Goal: Task Accomplishment & Management: Use online tool/utility

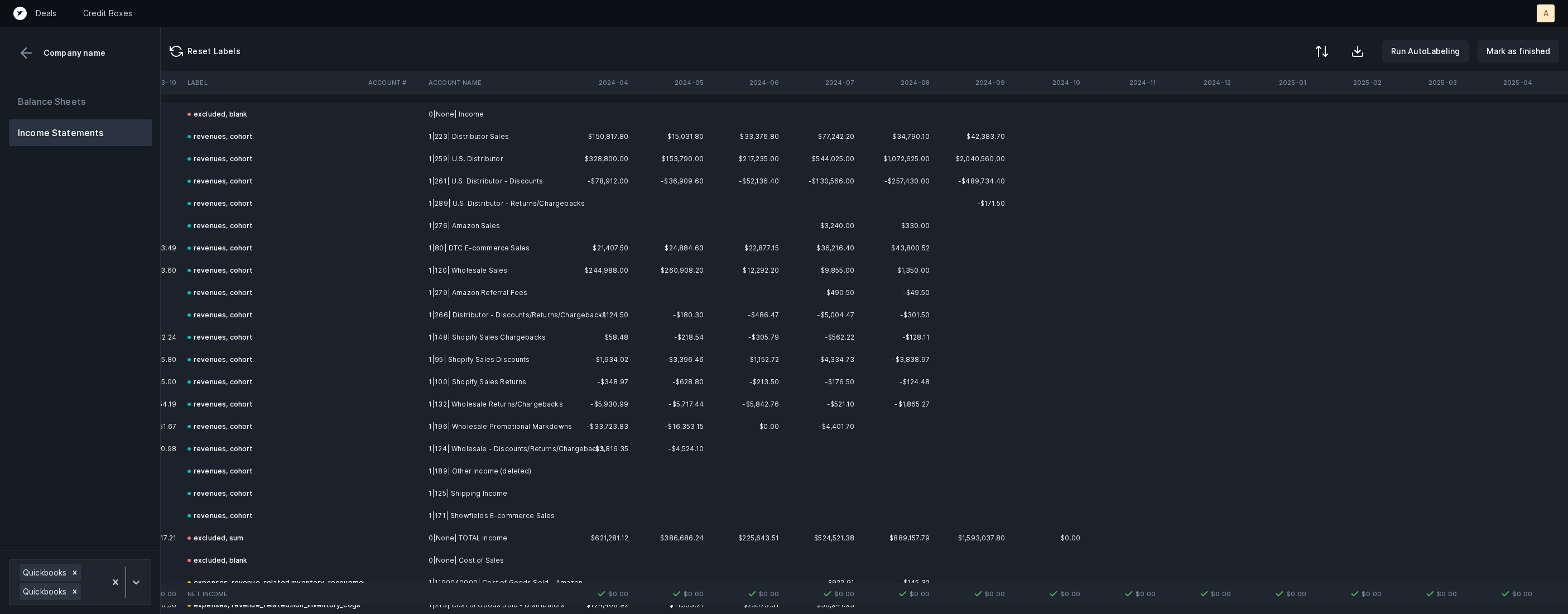
scroll to position [0, 3440]
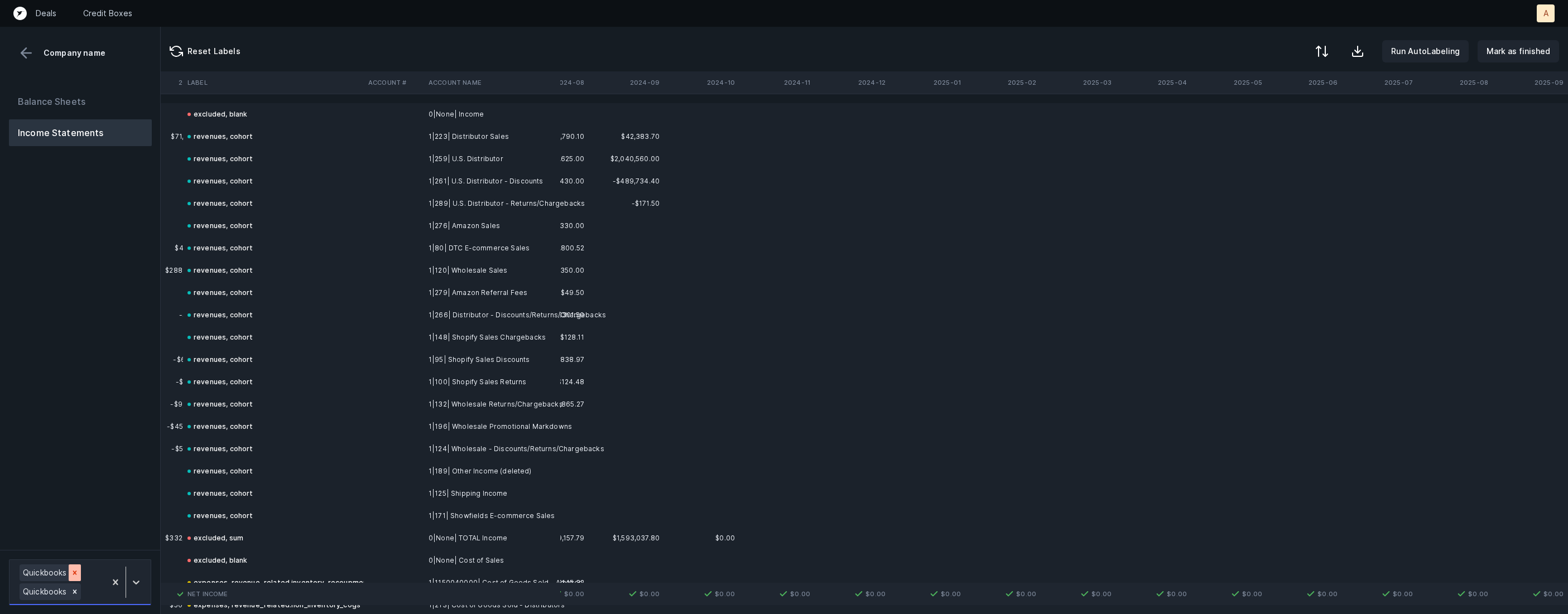
click at [73, 569] on icon at bounding box center [74, 573] width 8 height 8
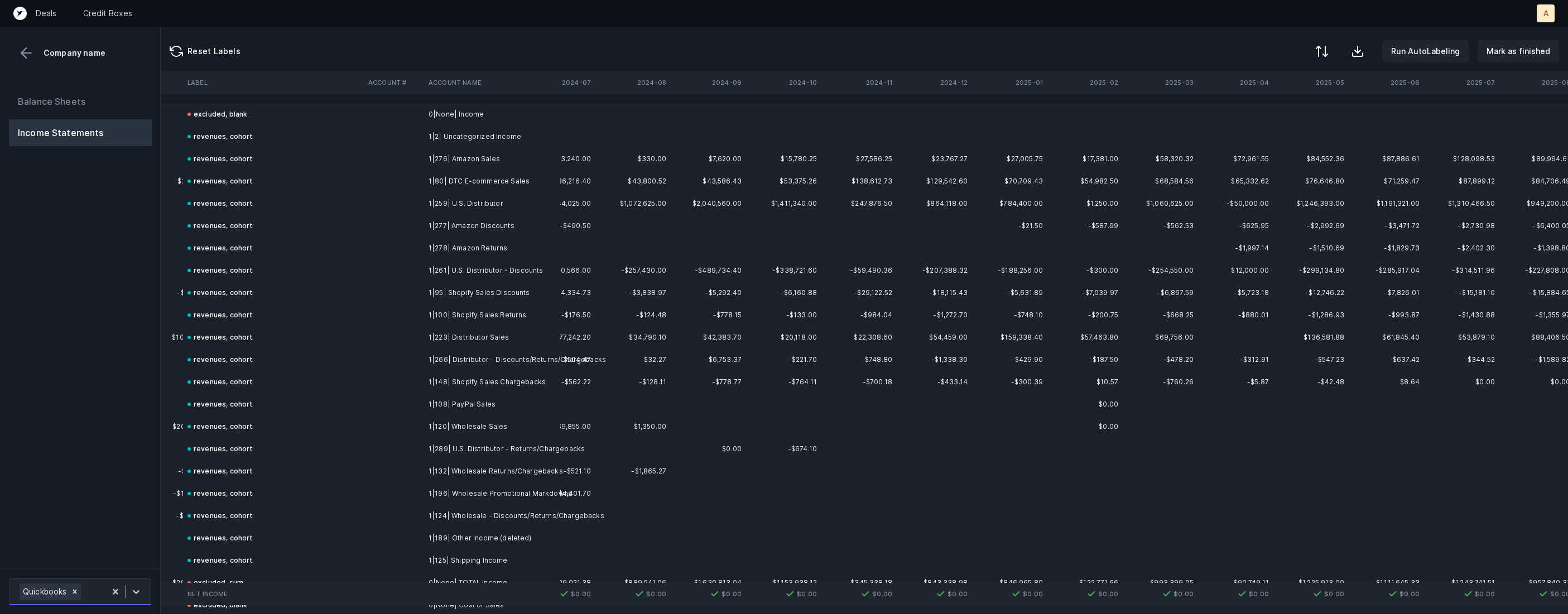
scroll to position [730, 3358]
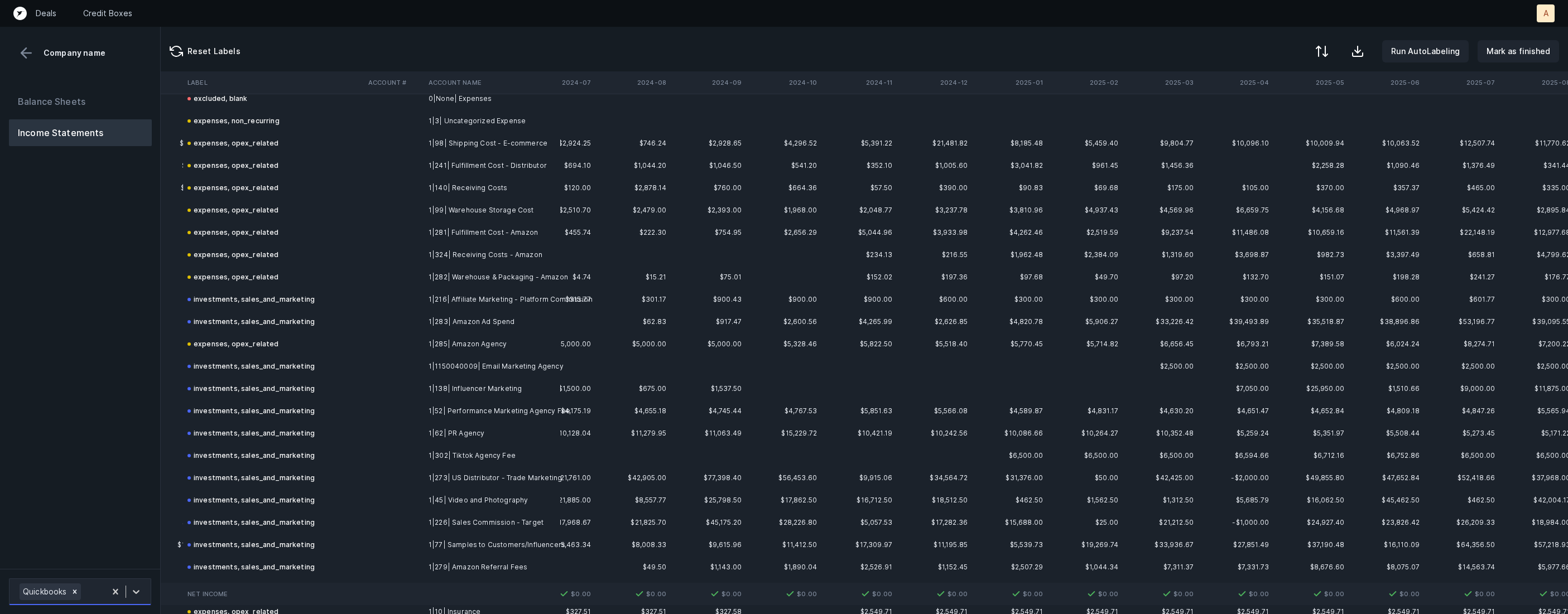
click at [267, 341] on div "expenses, opex_related" at bounding box center [233, 344] width 91 height 13
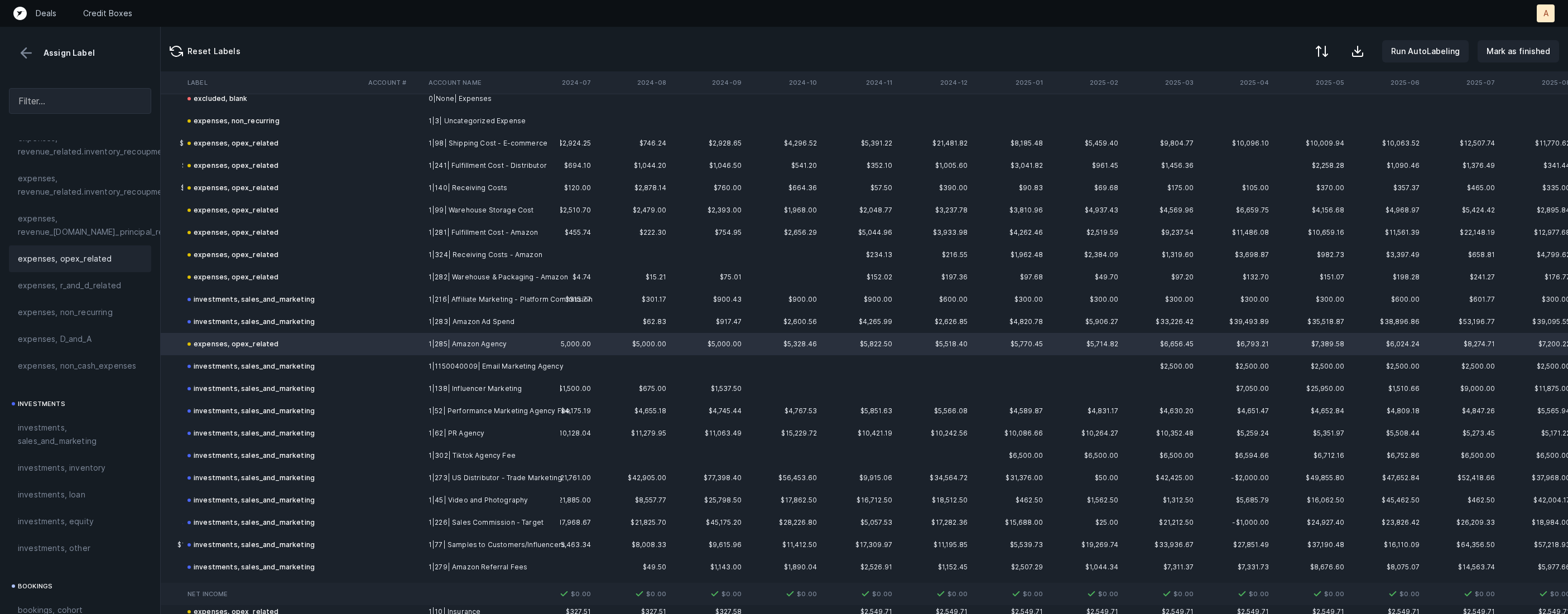
scroll to position [340, 0]
click at [64, 419] on span "investments, sales_and_marketing" at bounding box center [80, 430] width 124 height 27
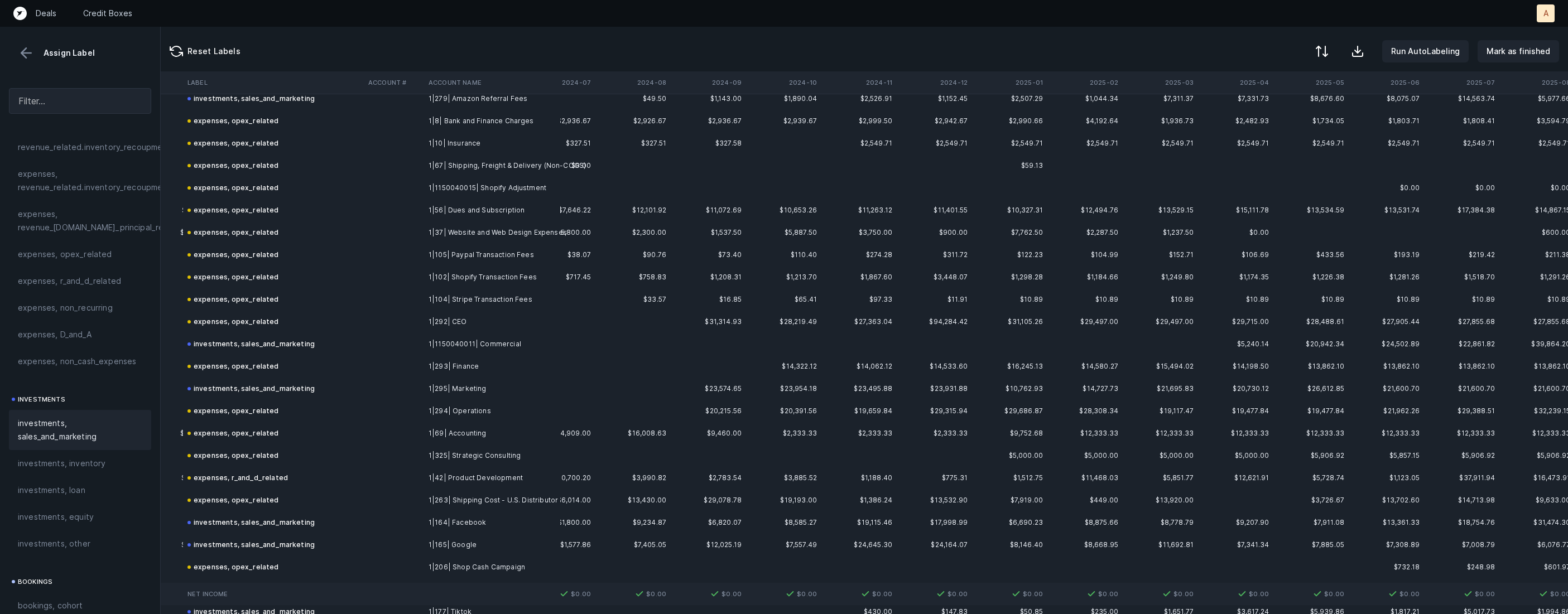
click at [470, 338] on td "1|1150040011| Commercial" at bounding box center [492, 344] width 136 height 23
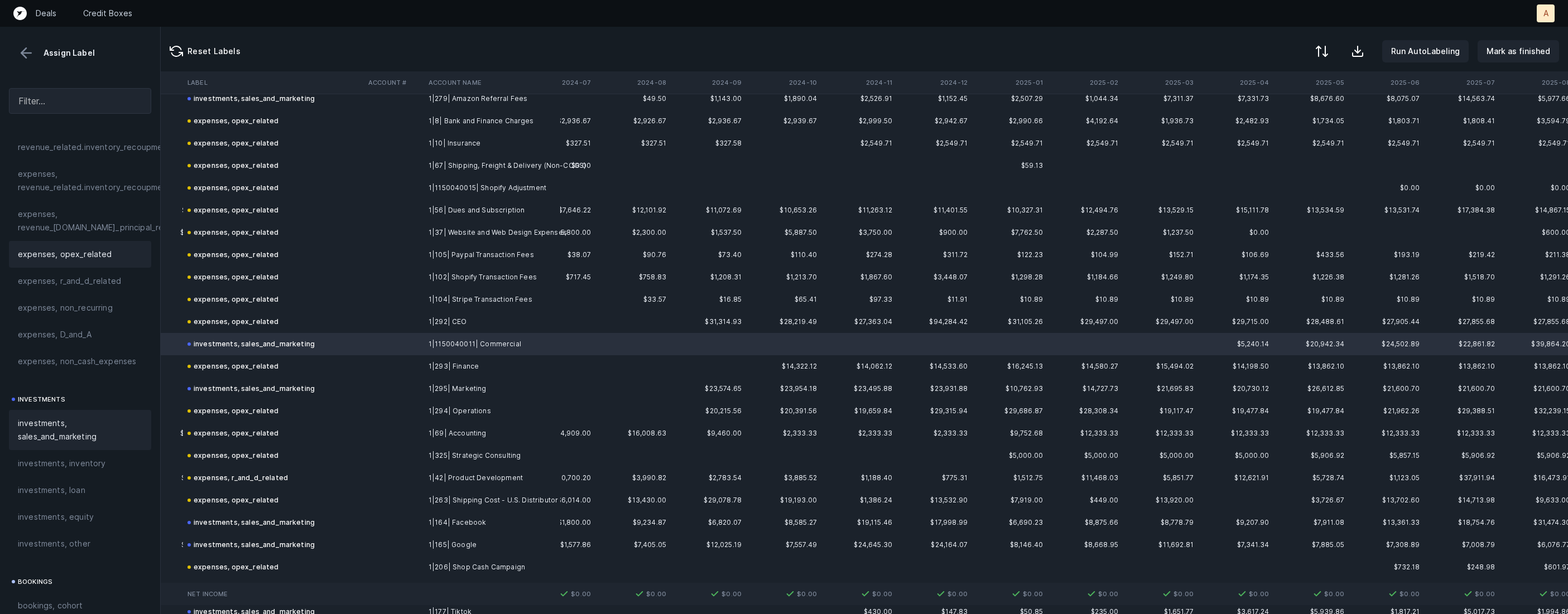
click at [68, 248] on span "expenses, opex_related" at bounding box center [65, 254] width 94 height 13
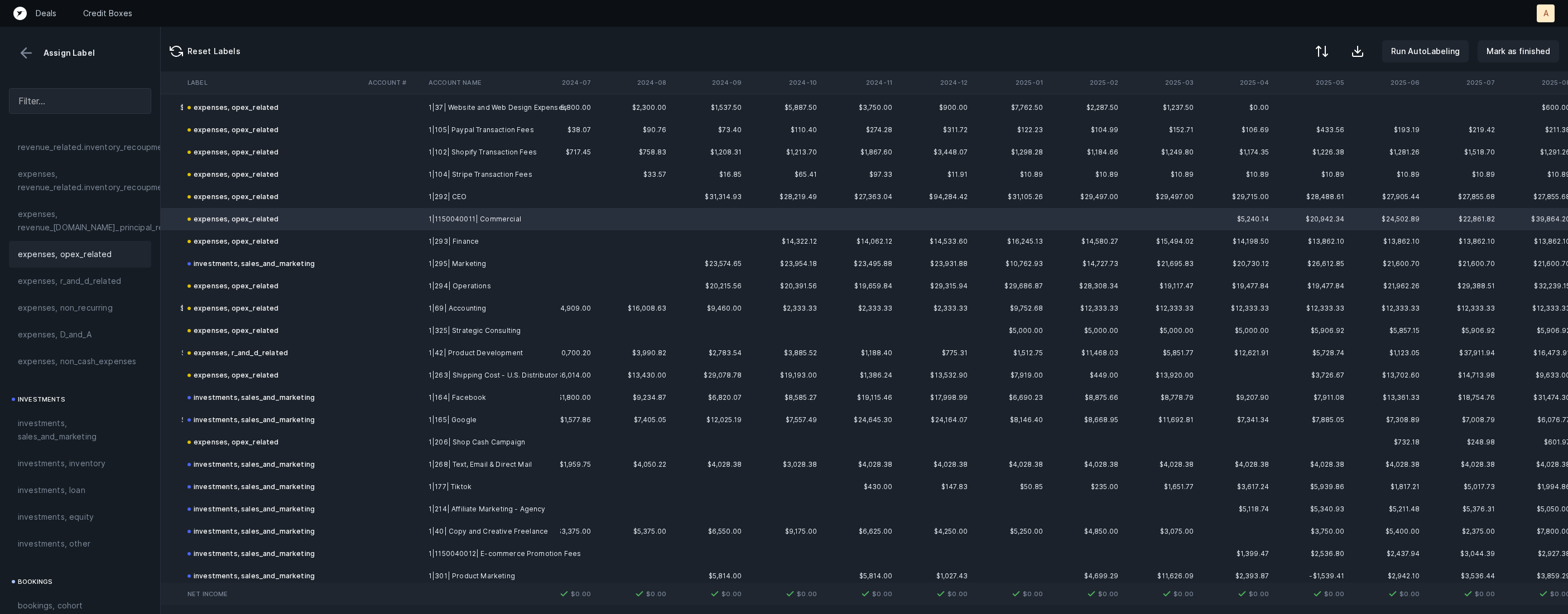
scroll to position [1373, 3358]
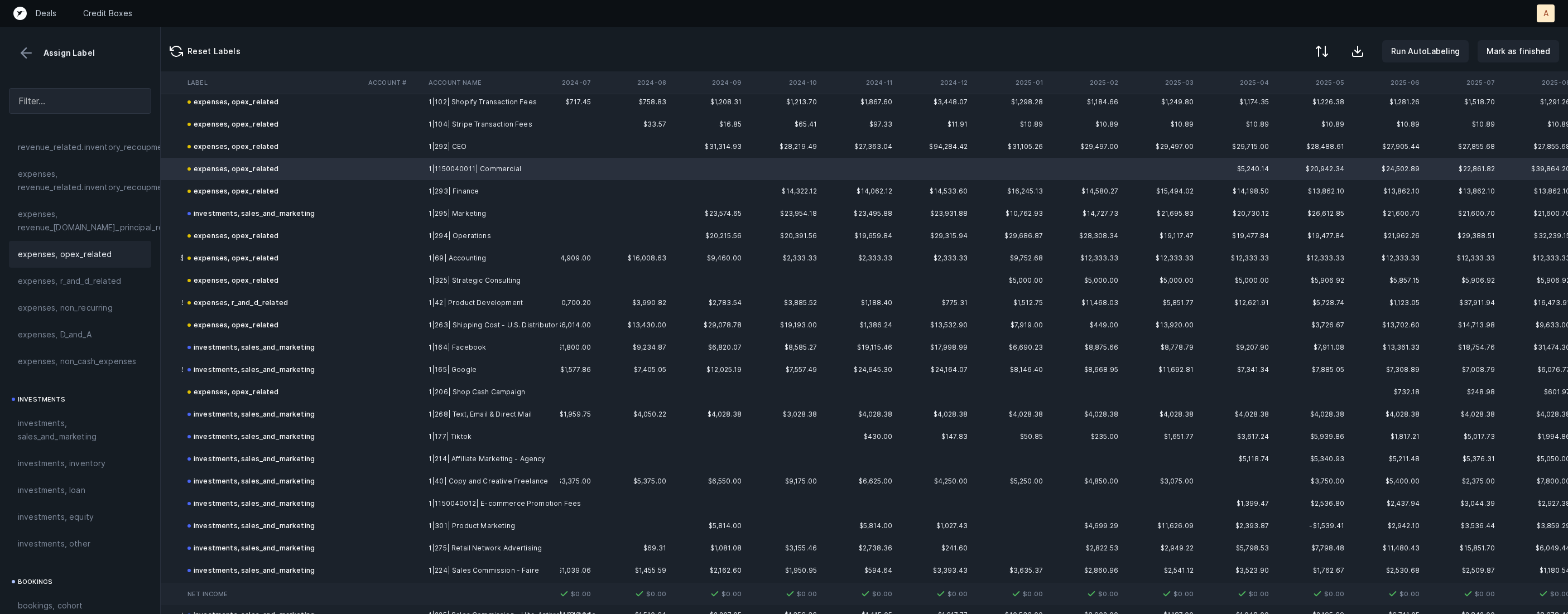
click at [285, 389] on td "expenses, opex_related" at bounding box center [273, 392] width 181 height 23
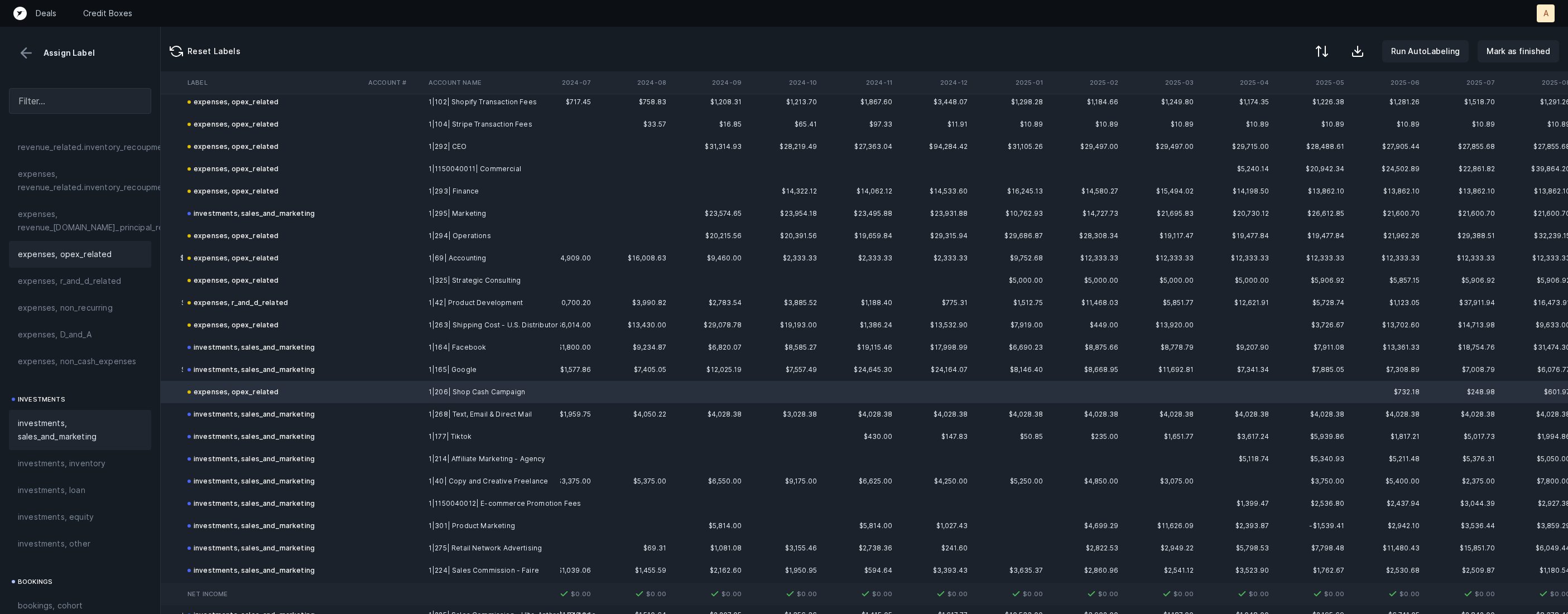
click at [75, 429] on span "investments, sales_and_marketing" at bounding box center [80, 430] width 124 height 27
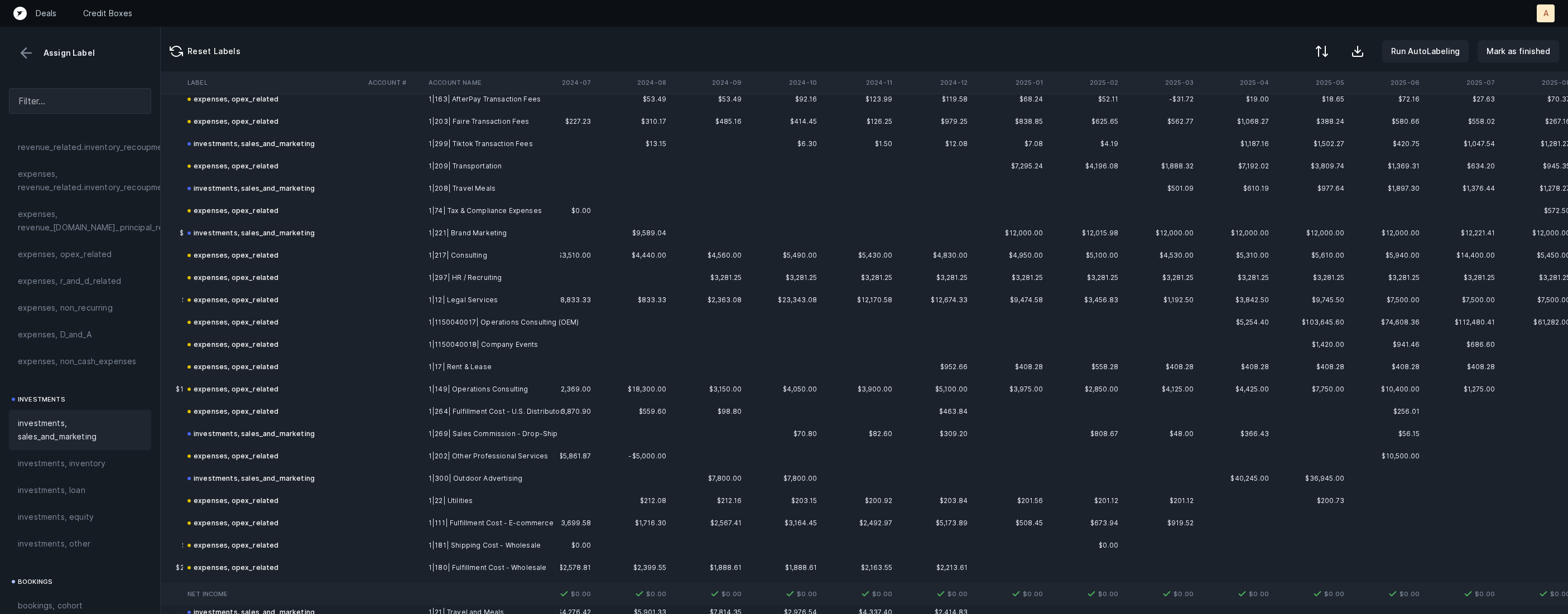
click at [463, 333] on td "1|1150040018| Company Events" at bounding box center [492, 344] width 136 height 23
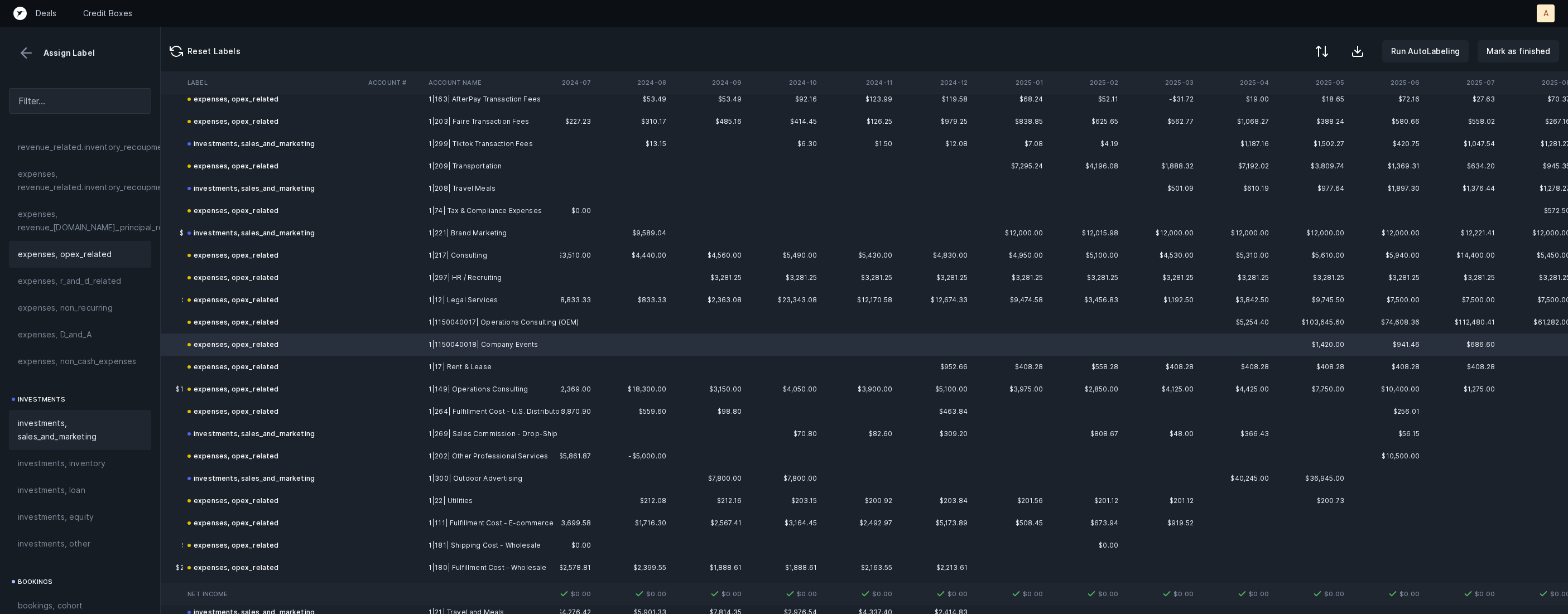
click at [58, 430] on span "investments, sales_and_marketing" at bounding box center [80, 430] width 124 height 27
click at [390, 159] on td at bounding box center [394, 166] width 60 height 23
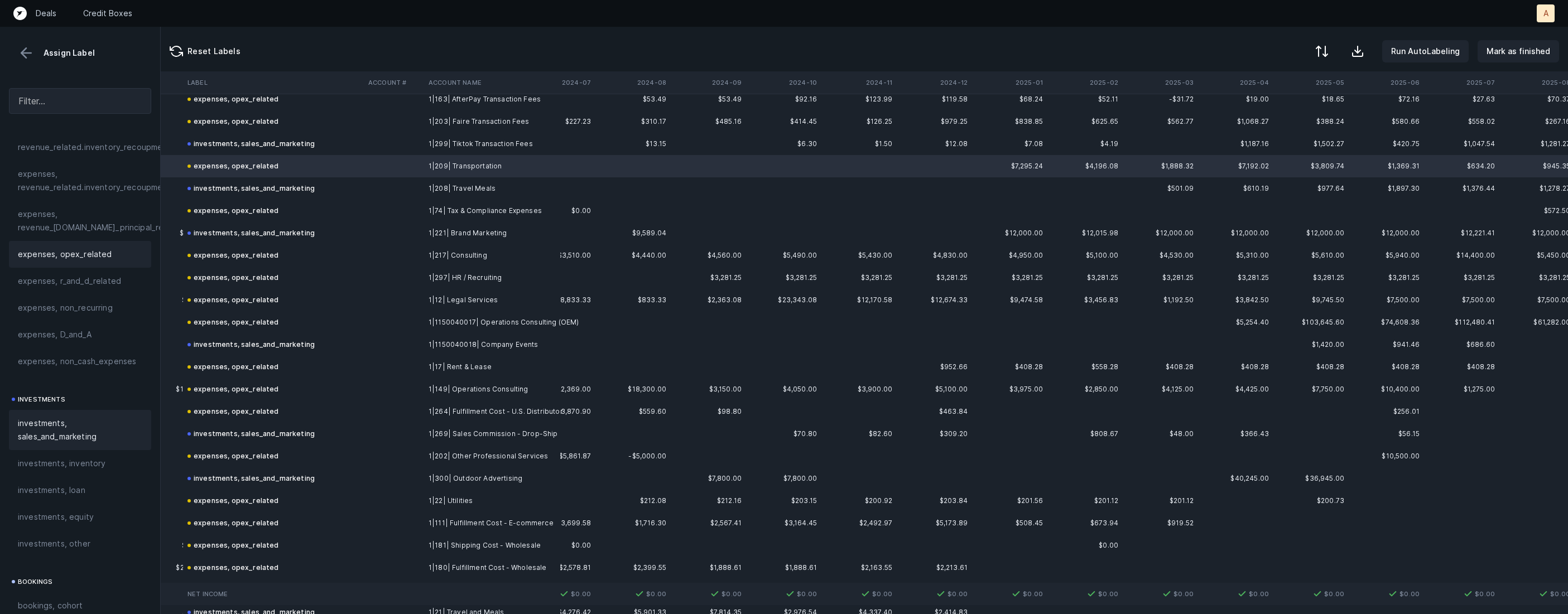
click at [54, 424] on span "investments, sales_and_marketing" at bounding box center [80, 430] width 124 height 27
click at [346, 432] on td "investments, sales_and_marketing" at bounding box center [273, 434] width 181 height 23
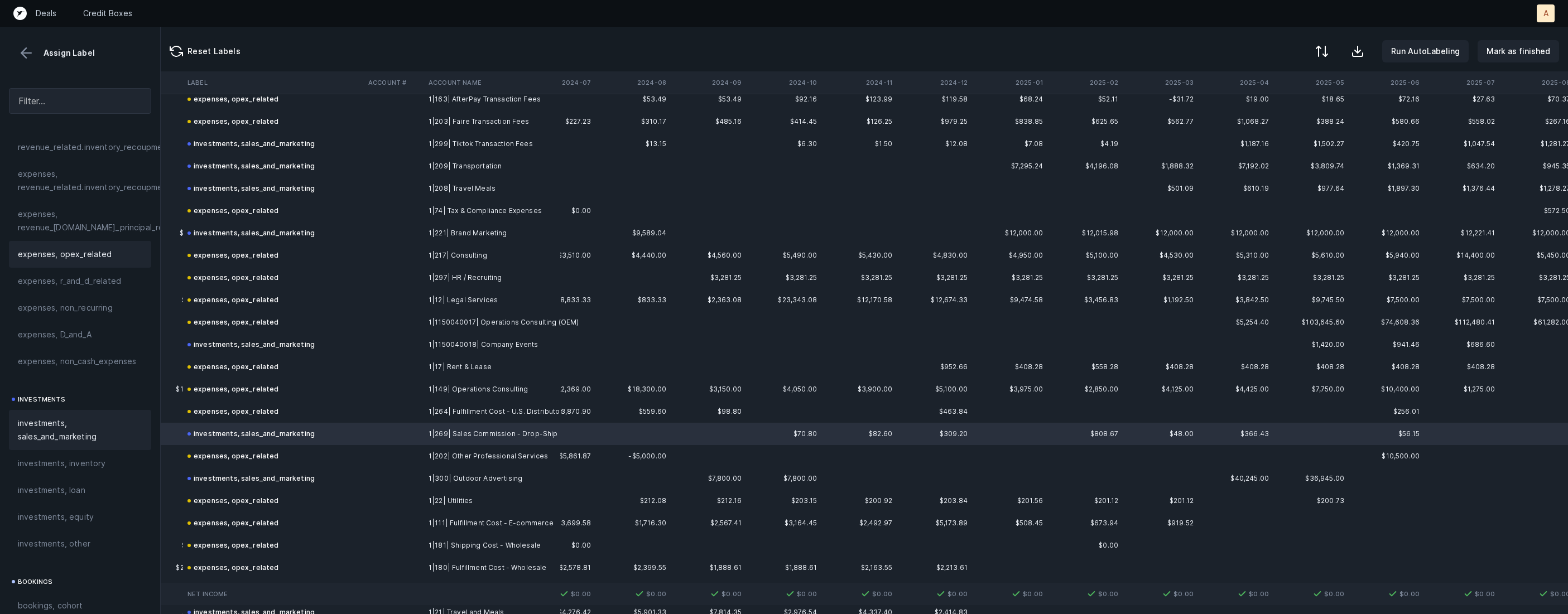
click at [105, 242] on div "expenses, opex_related" at bounding box center [80, 254] width 142 height 27
click at [93, 433] on span "investments, sales_and_marketing" at bounding box center [80, 430] width 124 height 27
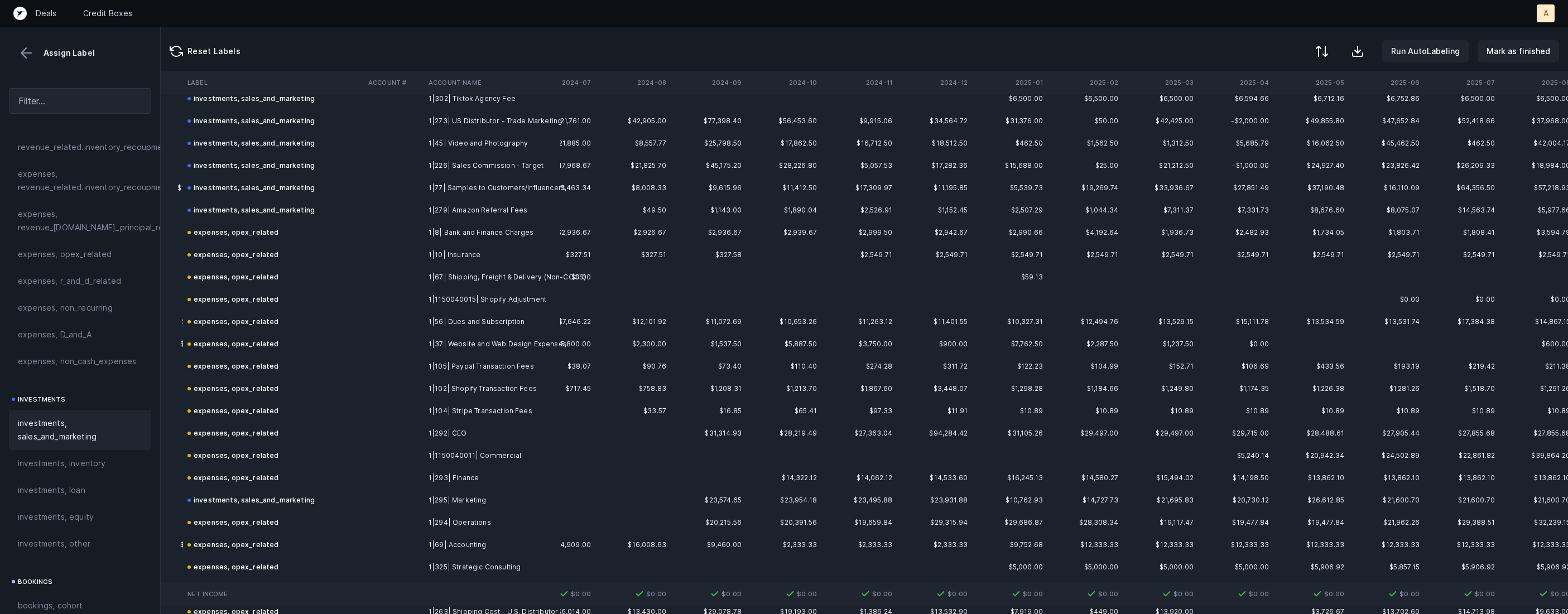
click at [413, 341] on td at bounding box center [394, 344] width 60 height 23
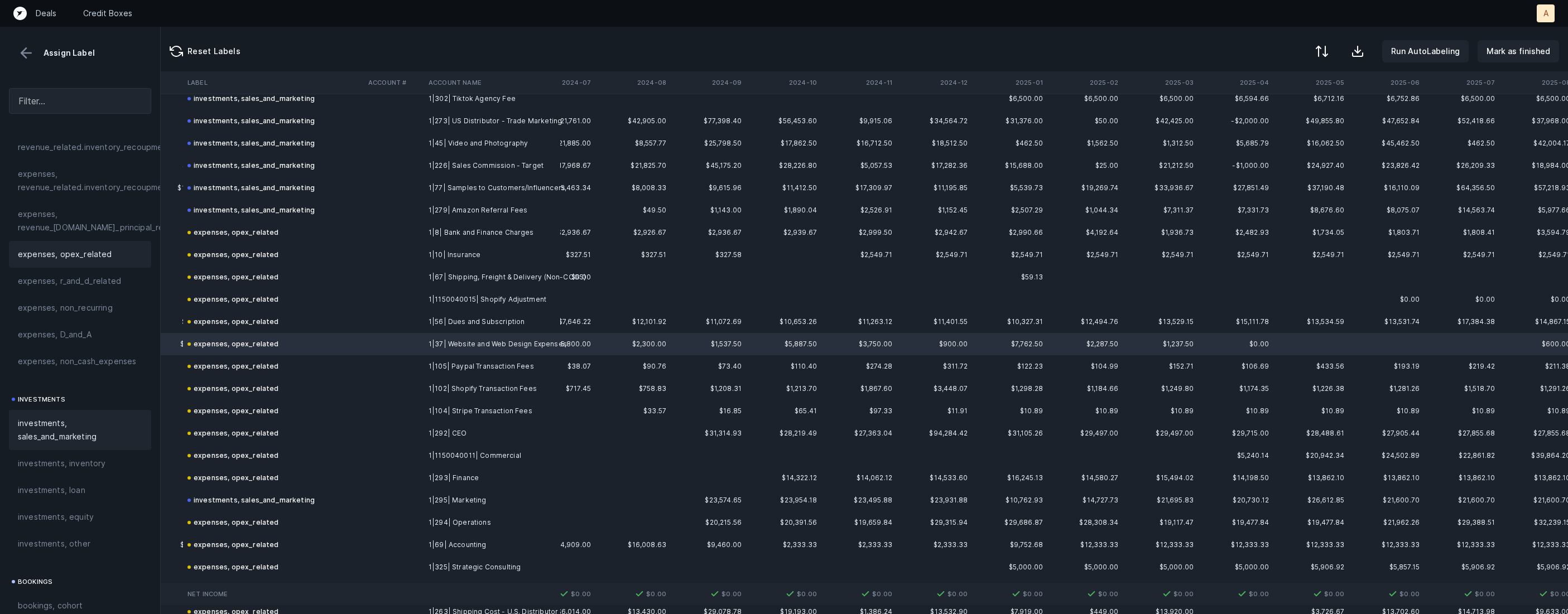
click at [94, 428] on span "investments, sales_and_marketing" at bounding box center [80, 430] width 124 height 27
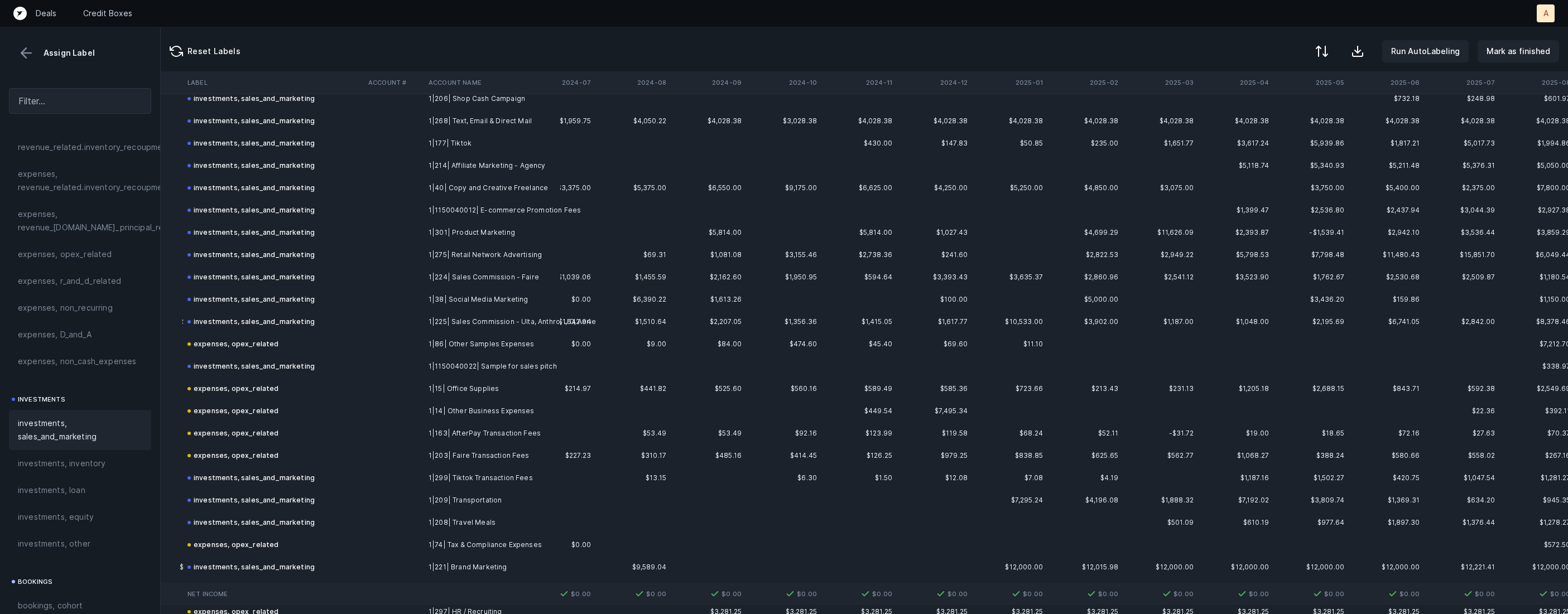
click at [264, 340] on div "expenses, opex_related" at bounding box center [233, 344] width 91 height 13
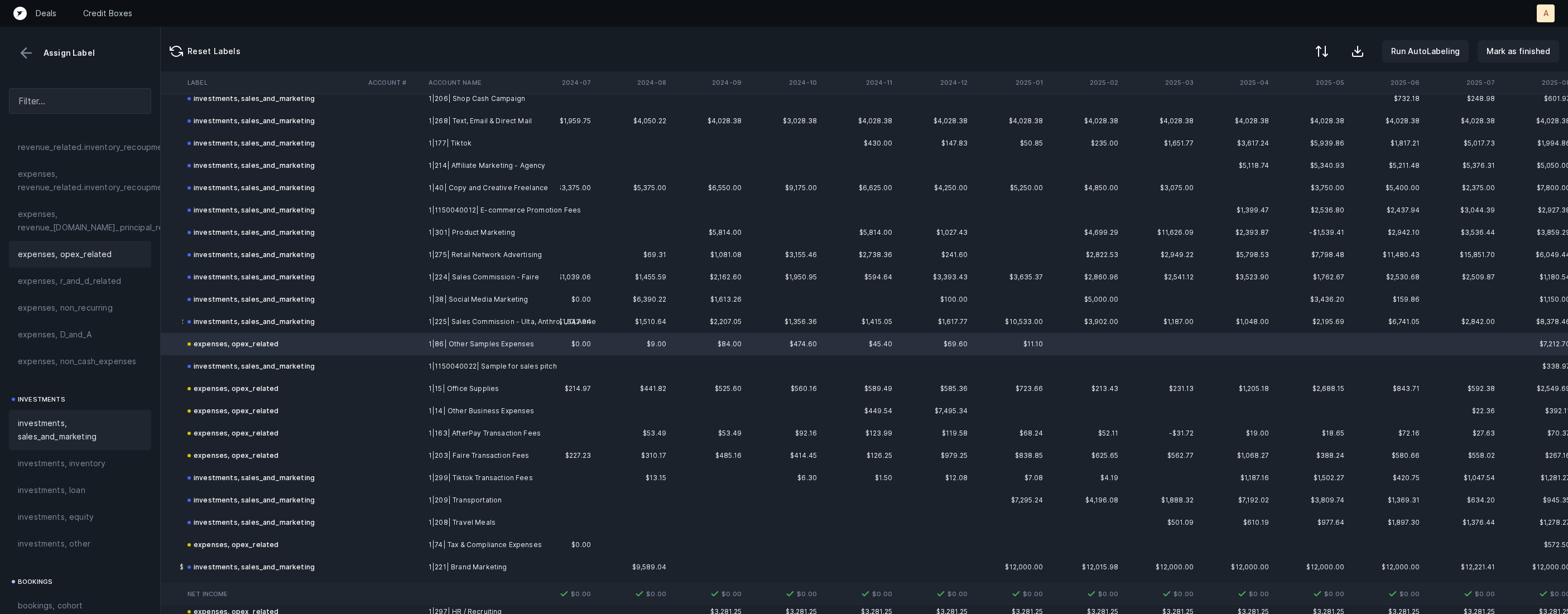
click at [96, 439] on span "investments, sales_and_marketing" at bounding box center [80, 430] width 124 height 27
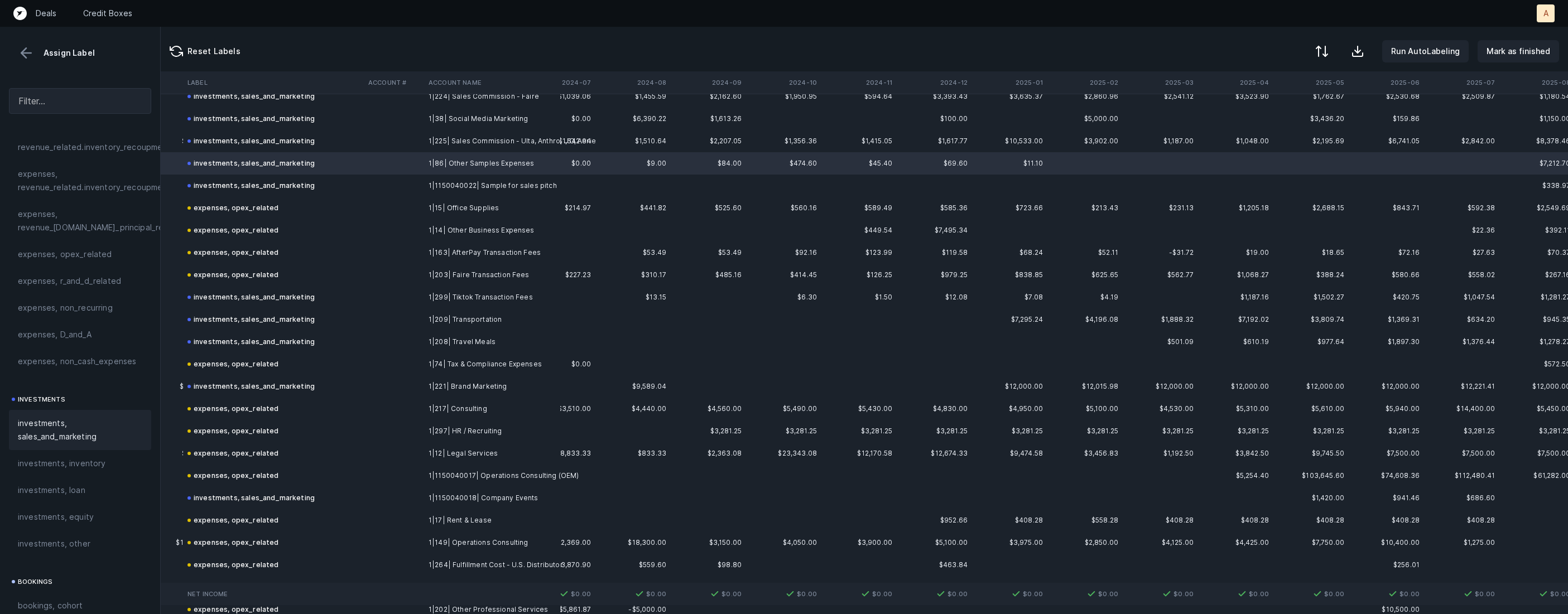
scroll to position [1855, 3358]
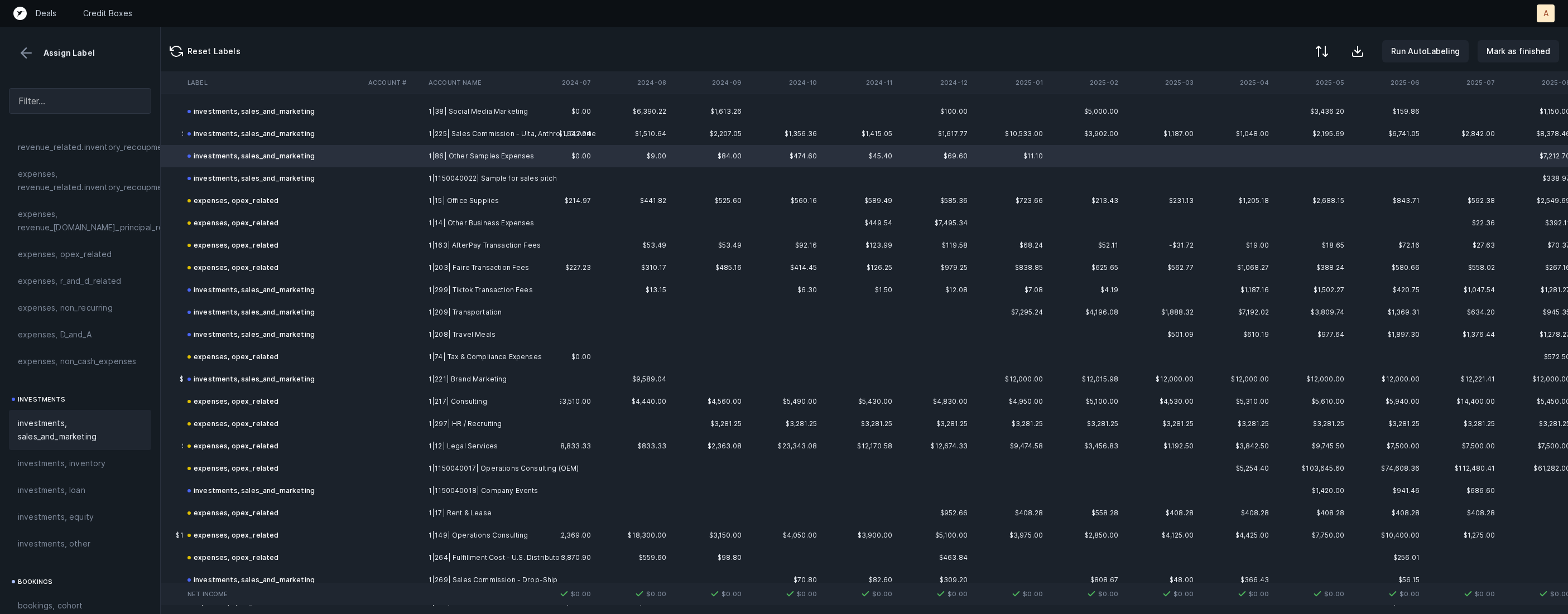
click at [546, 286] on td "1|299| Tiktok Transaction Fees" at bounding box center [492, 290] width 136 height 23
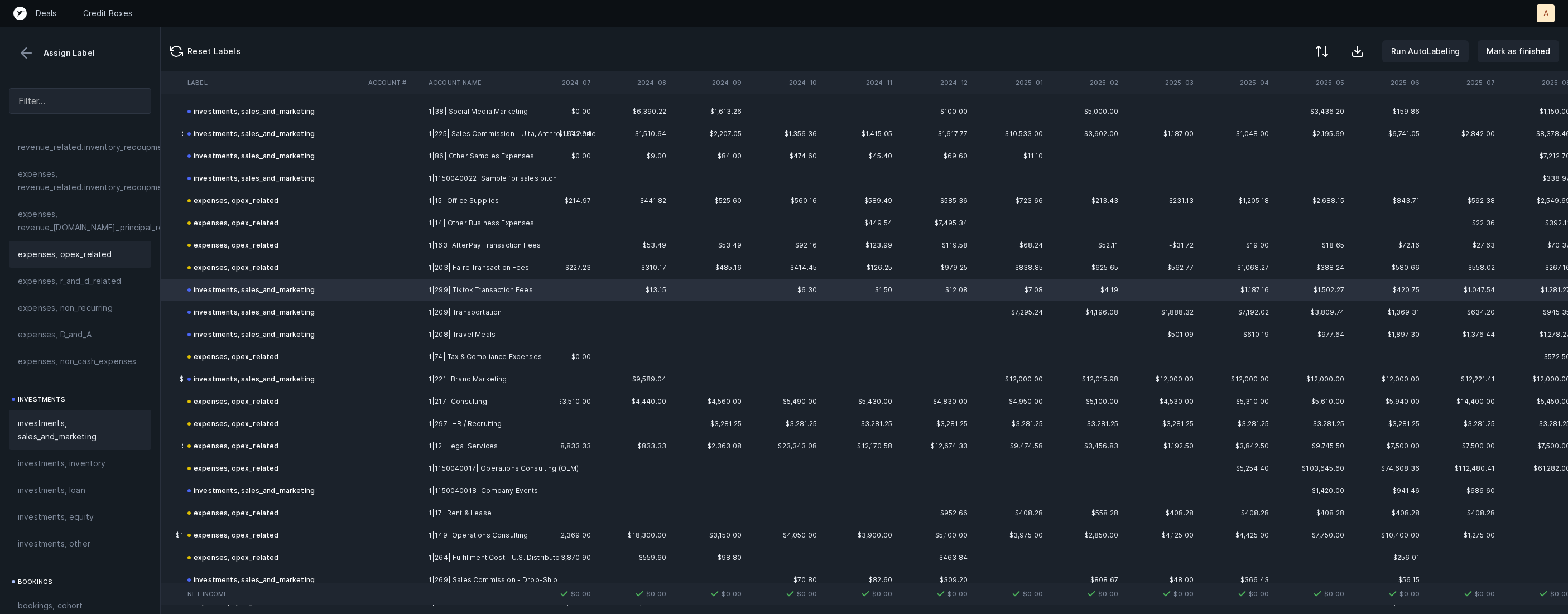
click at [93, 258] on span "expenses, opex_related" at bounding box center [65, 254] width 94 height 13
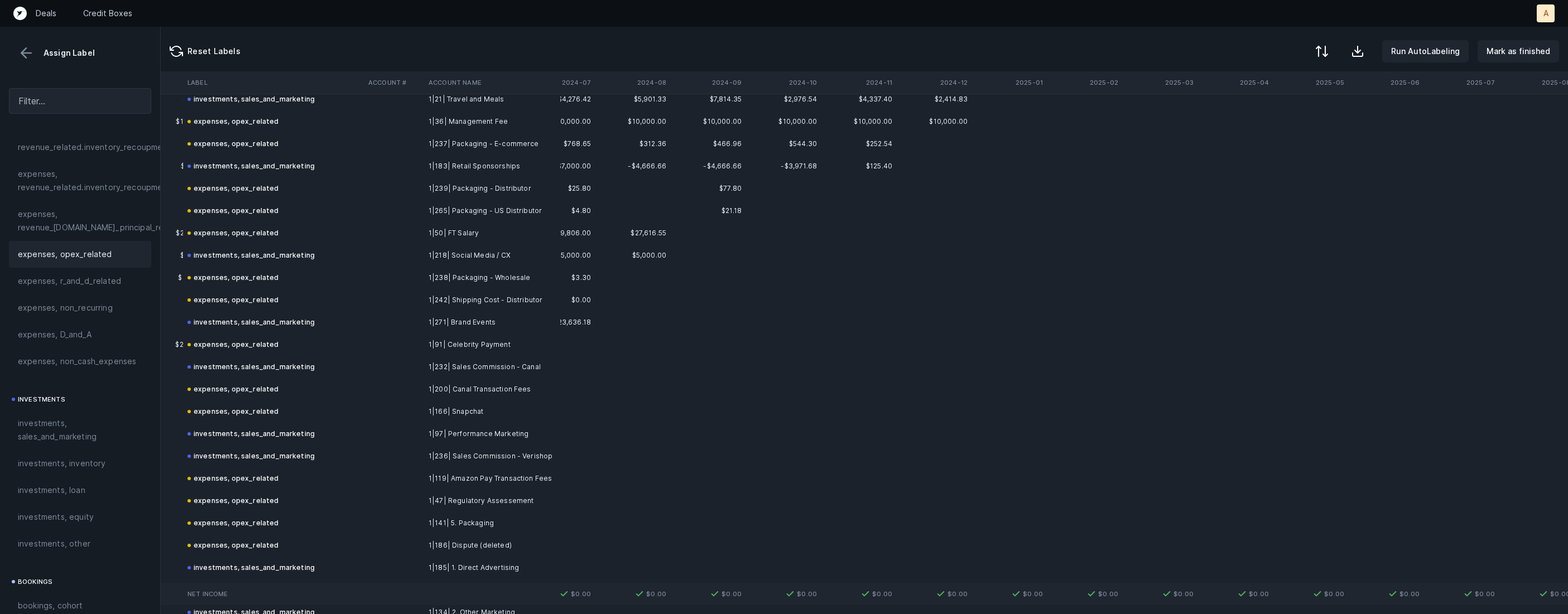
click at [380, 341] on td at bounding box center [394, 344] width 60 height 23
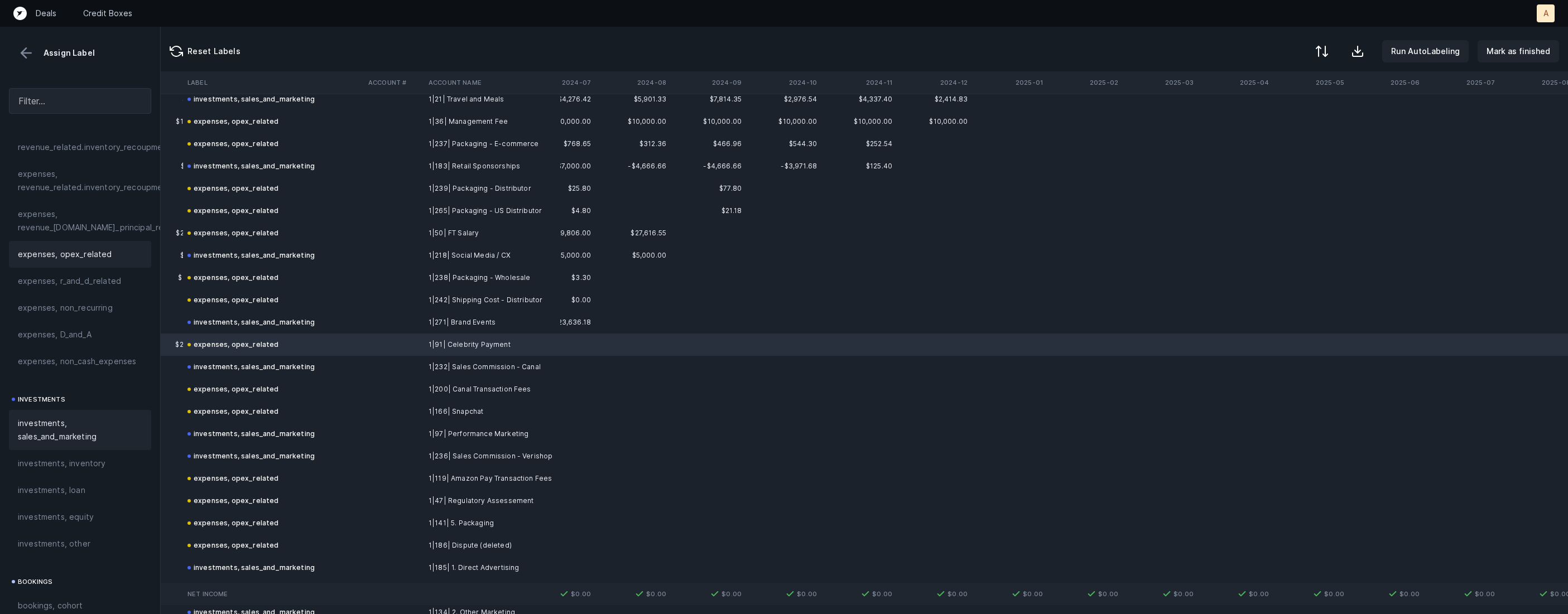
click at [52, 430] on span "investments, sales_and_marketing" at bounding box center [80, 430] width 124 height 27
click at [285, 416] on td "expenses, opex_related" at bounding box center [273, 411] width 181 height 23
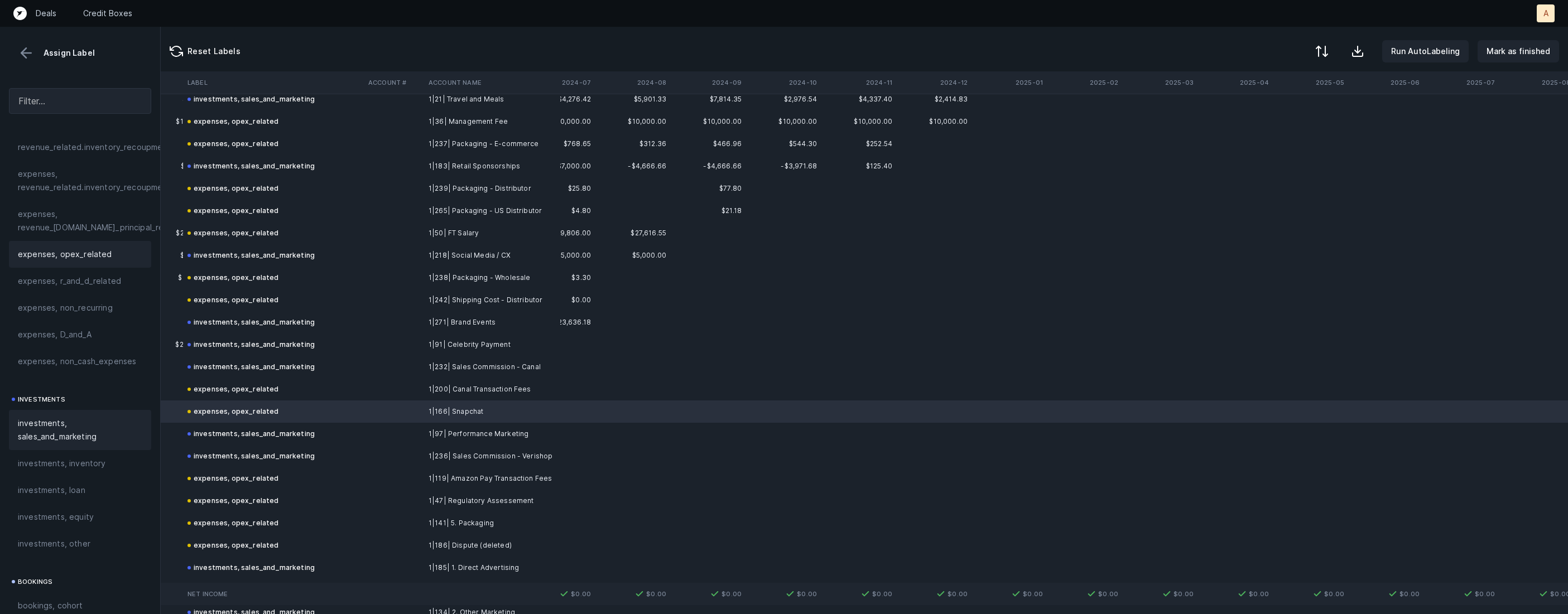
click at [111, 428] on span "investments, sales_and_marketing" at bounding box center [80, 430] width 124 height 27
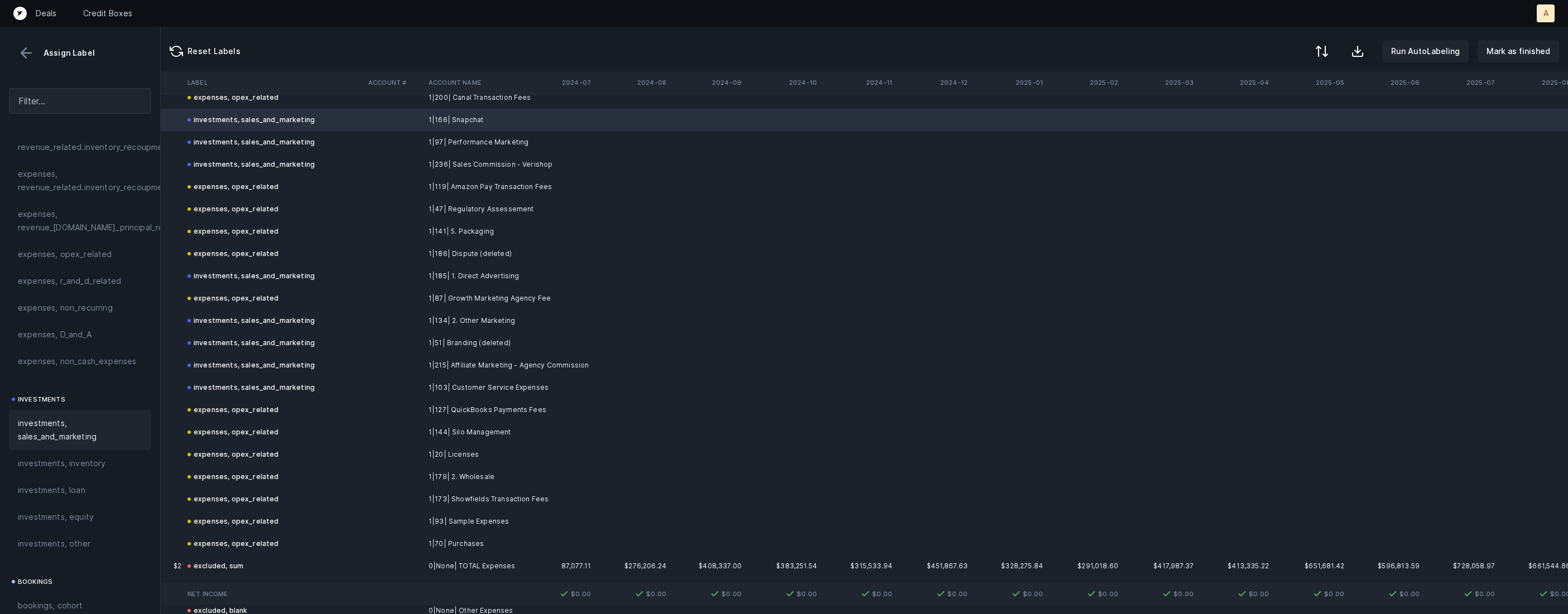
scroll to position [2807, 3358]
click at [345, 296] on td "expenses, opex_related" at bounding box center [273, 297] width 181 height 23
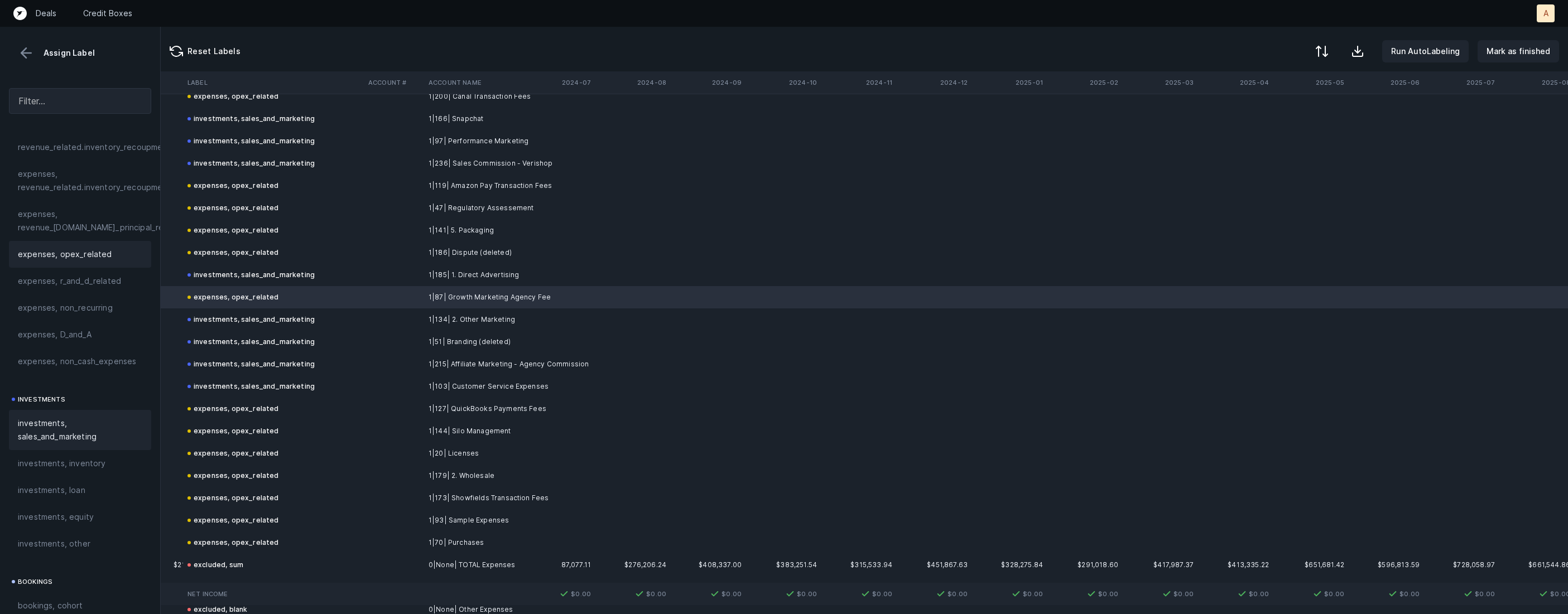
click at [80, 420] on span "investments, sales_and_marketing" at bounding box center [80, 430] width 124 height 27
click at [322, 368] on td "investments, sales_and_marketing" at bounding box center [273, 364] width 181 height 23
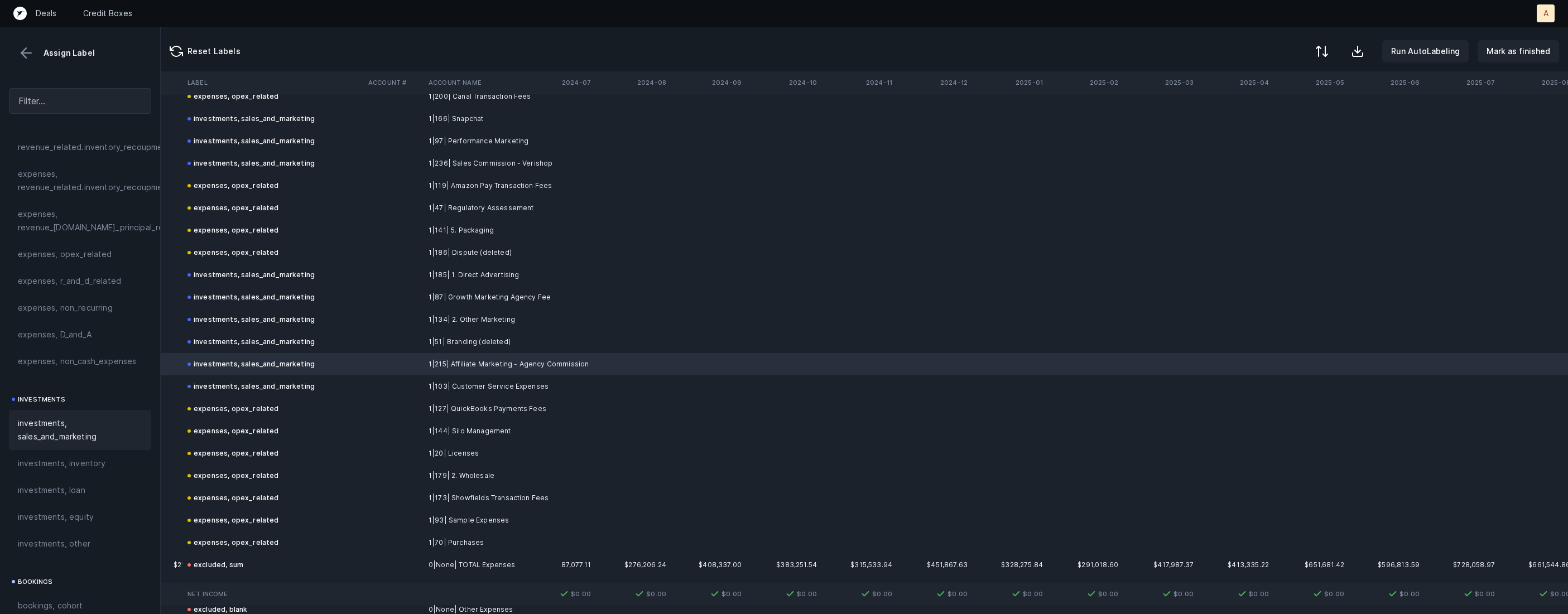
click at [284, 390] on div "investments, sales_and_marketing" at bounding box center [251, 386] width 127 height 13
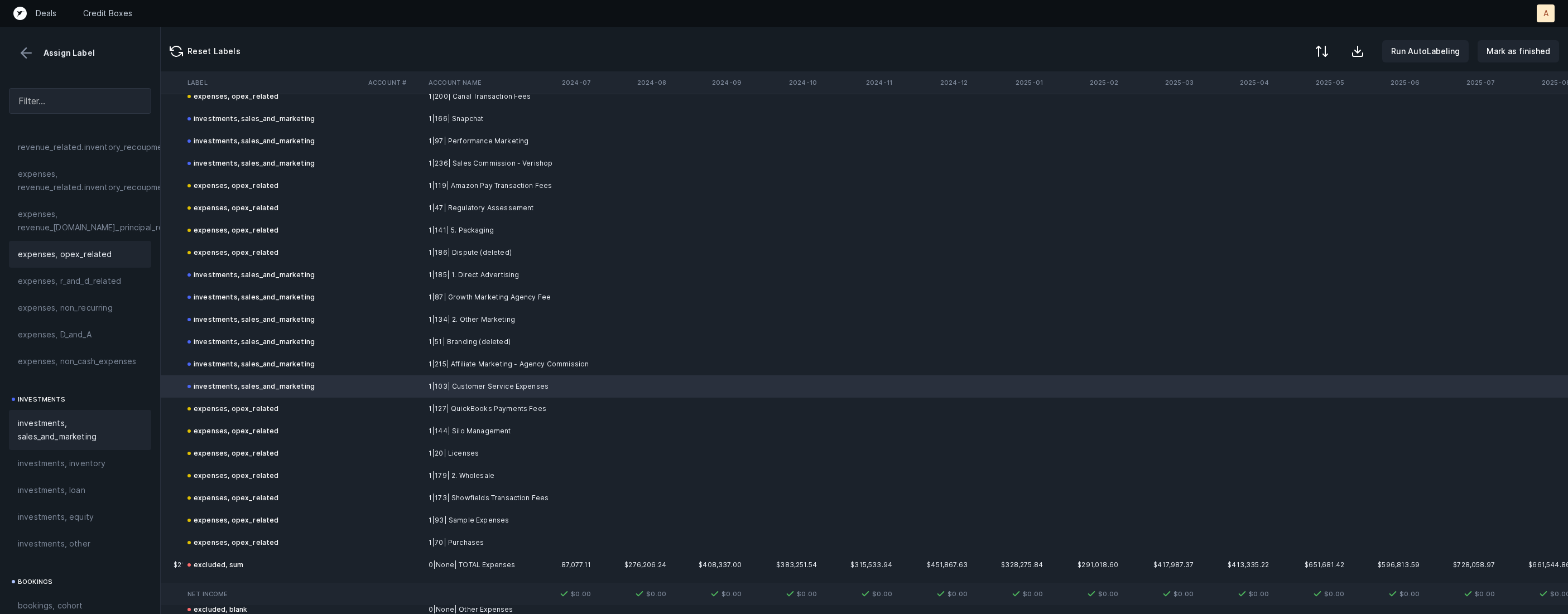
click at [103, 250] on span "expenses, opex_related" at bounding box center [65, 254] width 94 height 13
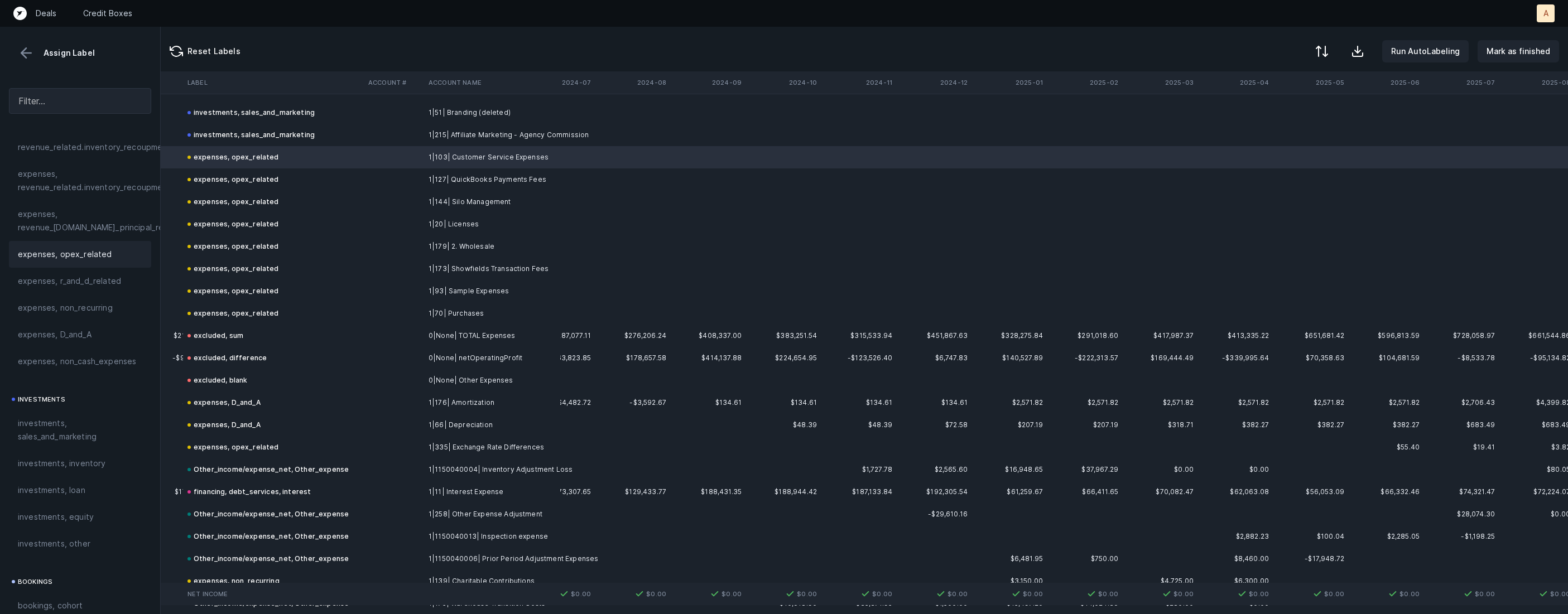
scroll to position [3064, 3358]
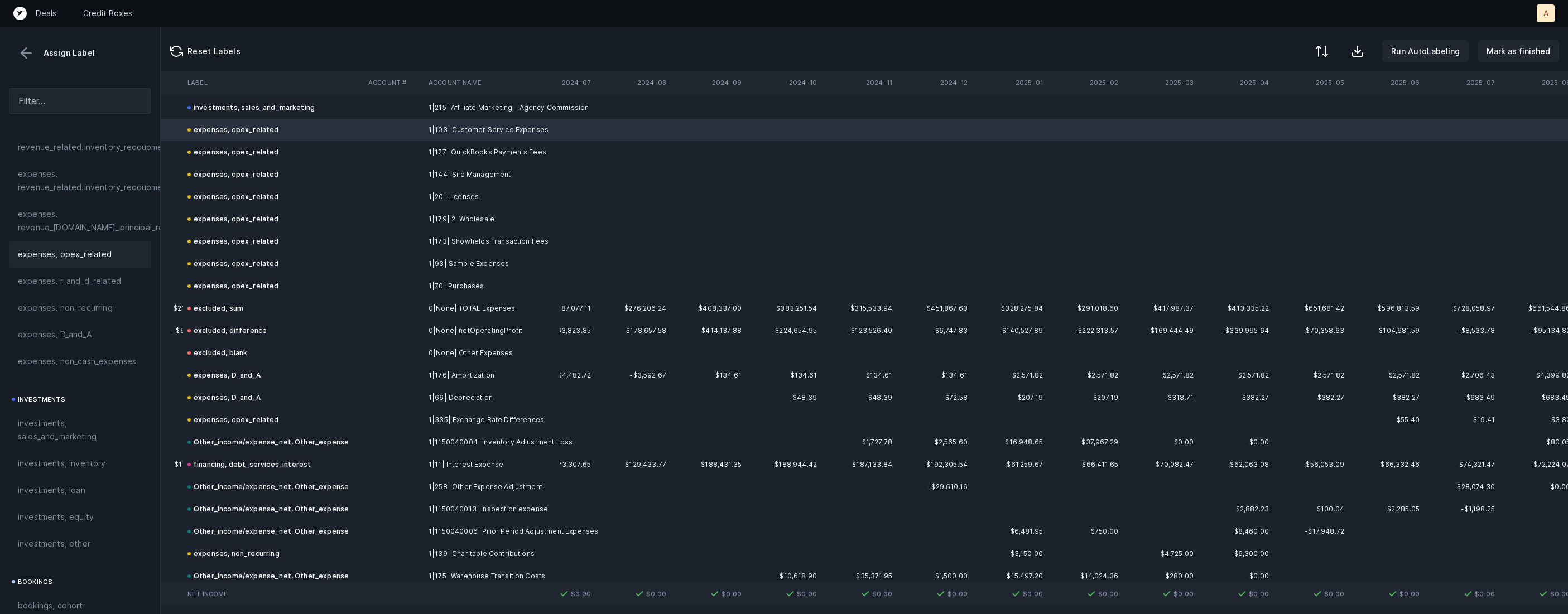
click at [429, 257] on td "1|93| Sample Expenses" at bounding box center [492, 263] width 136 height 23
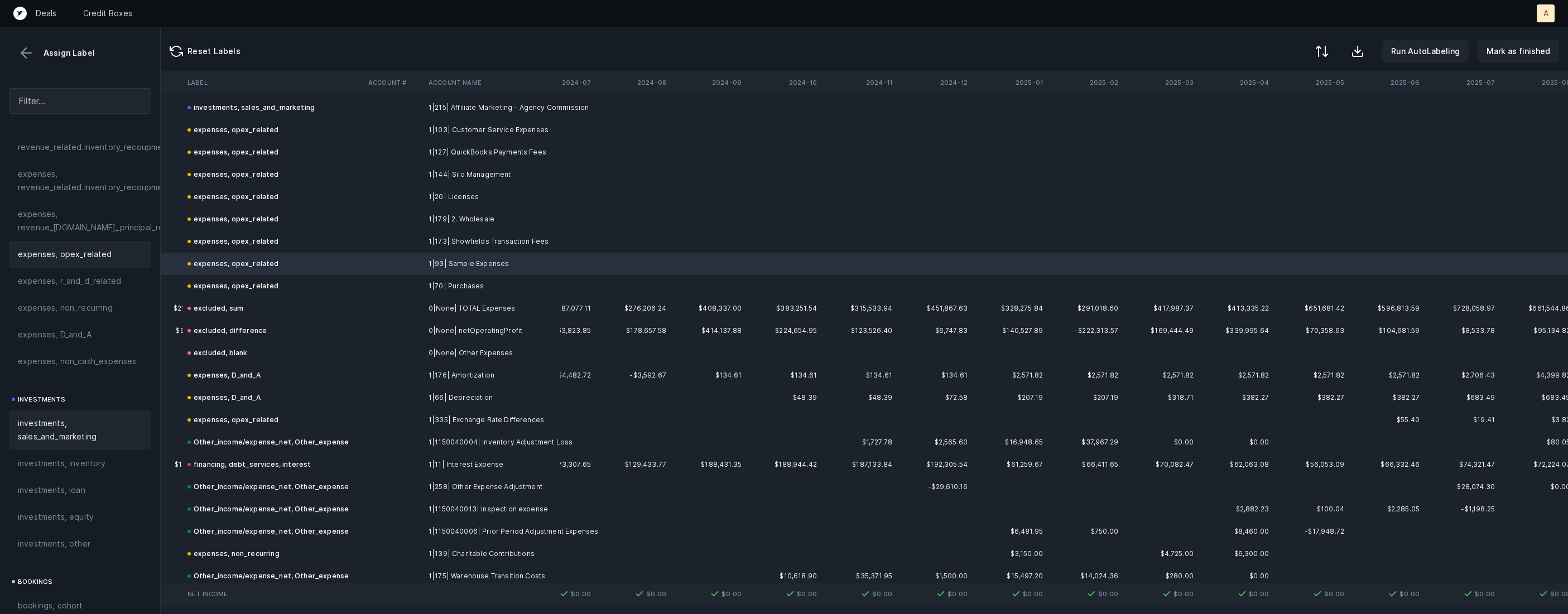
click at [91, 419] on span "investments, sales_and_marketing" at bounding box center [80, 430] width 124 height 27
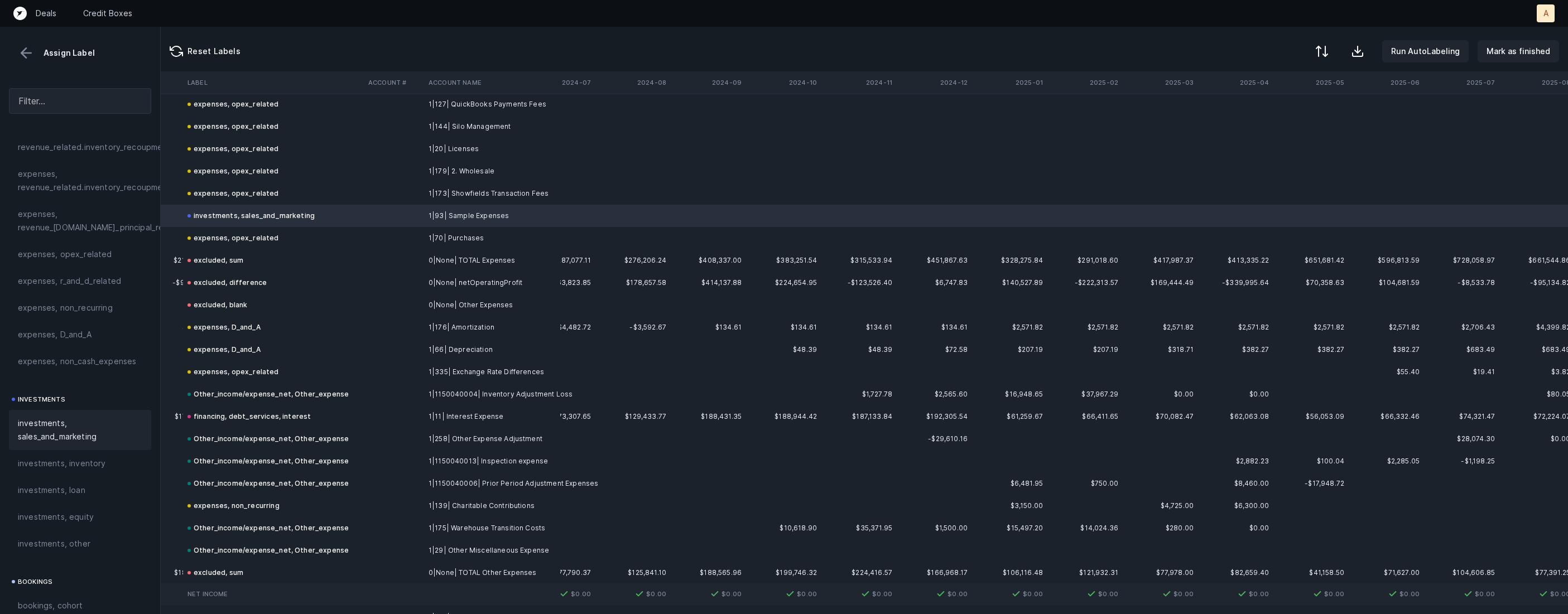
scroll to position [3141, 3358]
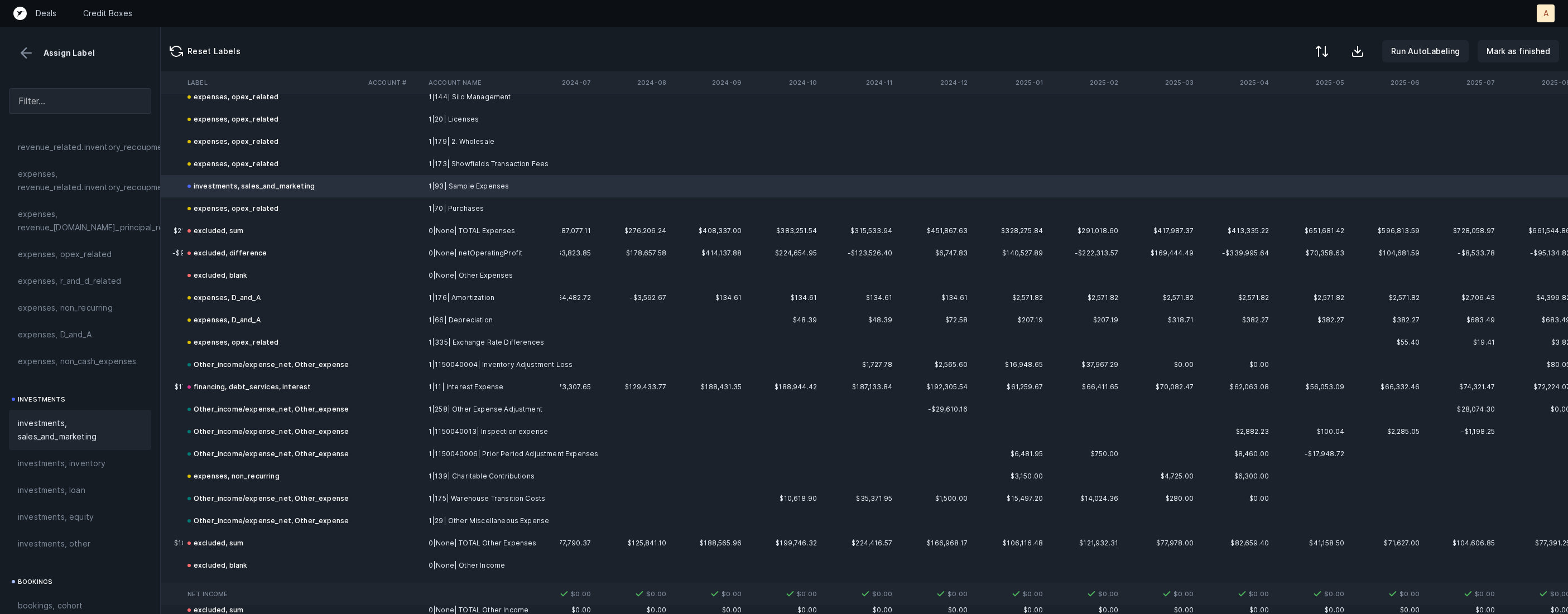
click at [336, 336] on td "expenses, opex_related" at bounding box center [273, 343] width 181 height 23
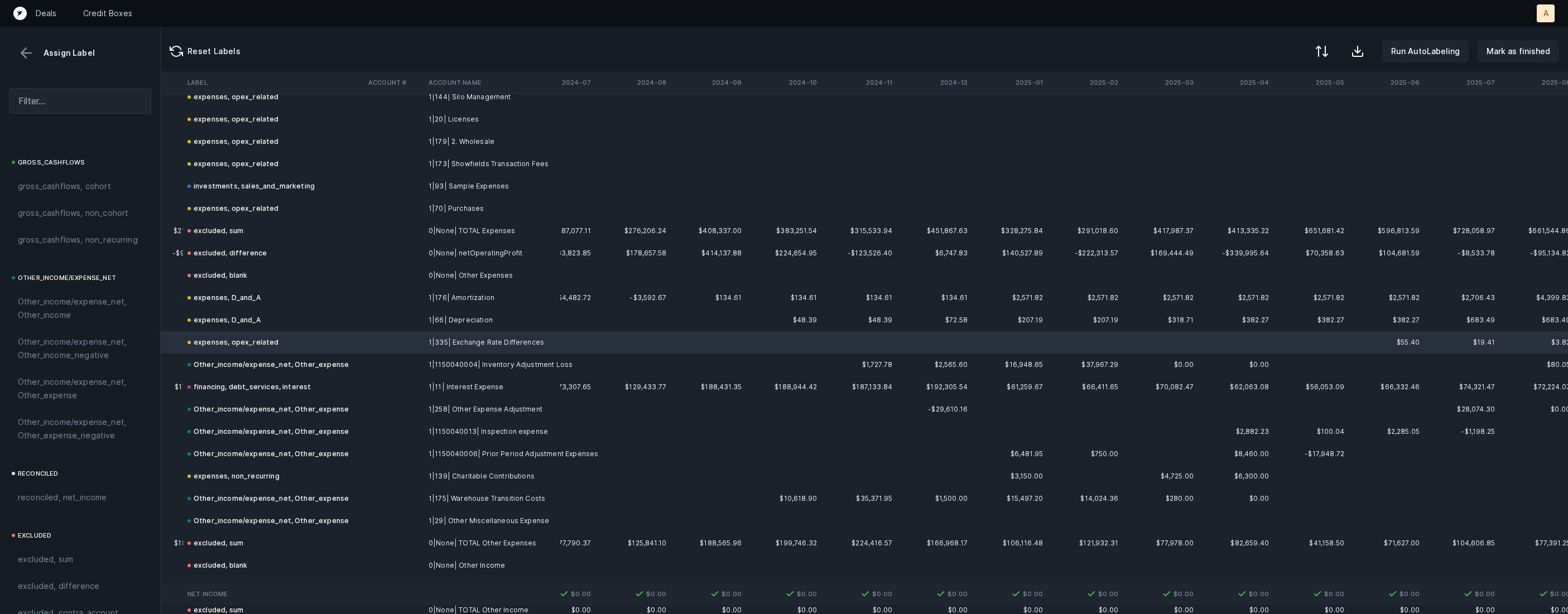
scroll to position [1229, 0]
click at [64, 338] on span "Other_income/expense_net, Other_expense" at bounding box center [80, 341] width 124 height 27
click at [206, 470] on div "expenses, non_recurring" at bounding box center [233, 476] width 92 height 13
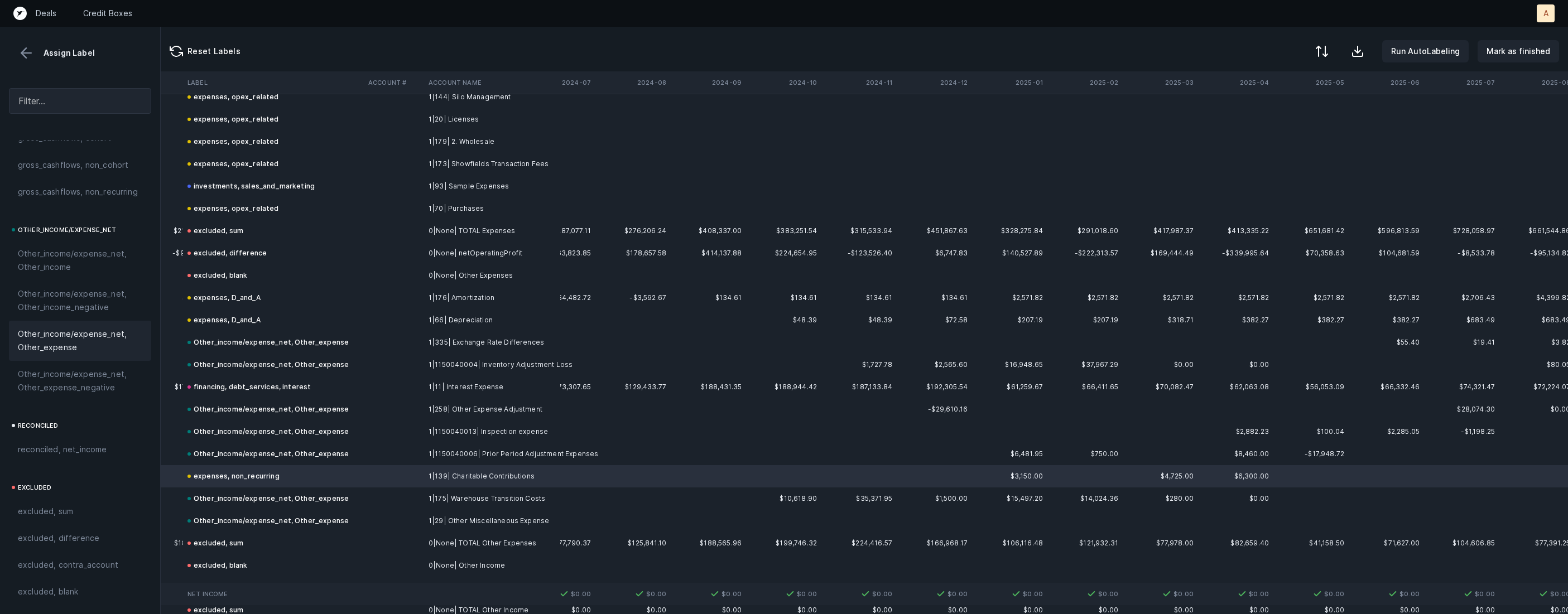
click at [89, 339] on span "Other_income/expense_net, Other_expense" at bounding box center [80, 341] width 124 height 27
